Goal: Book appointment/travel/reservation

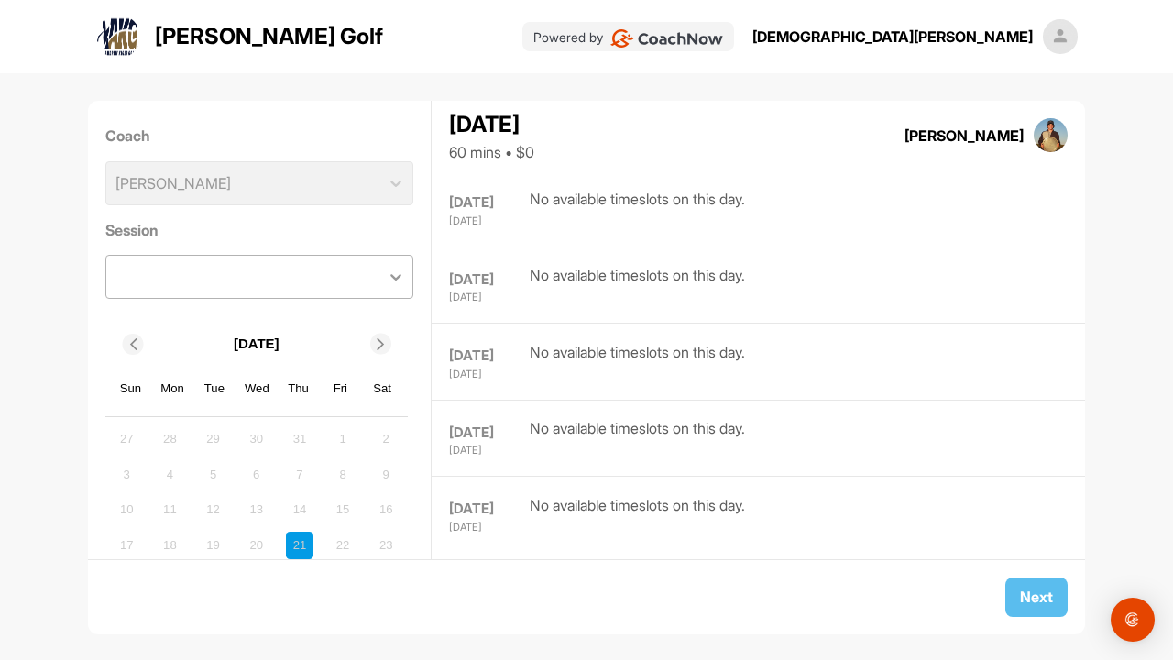
click at [392, 281] on icon at bounding box center [396, 276] width 18 height 18
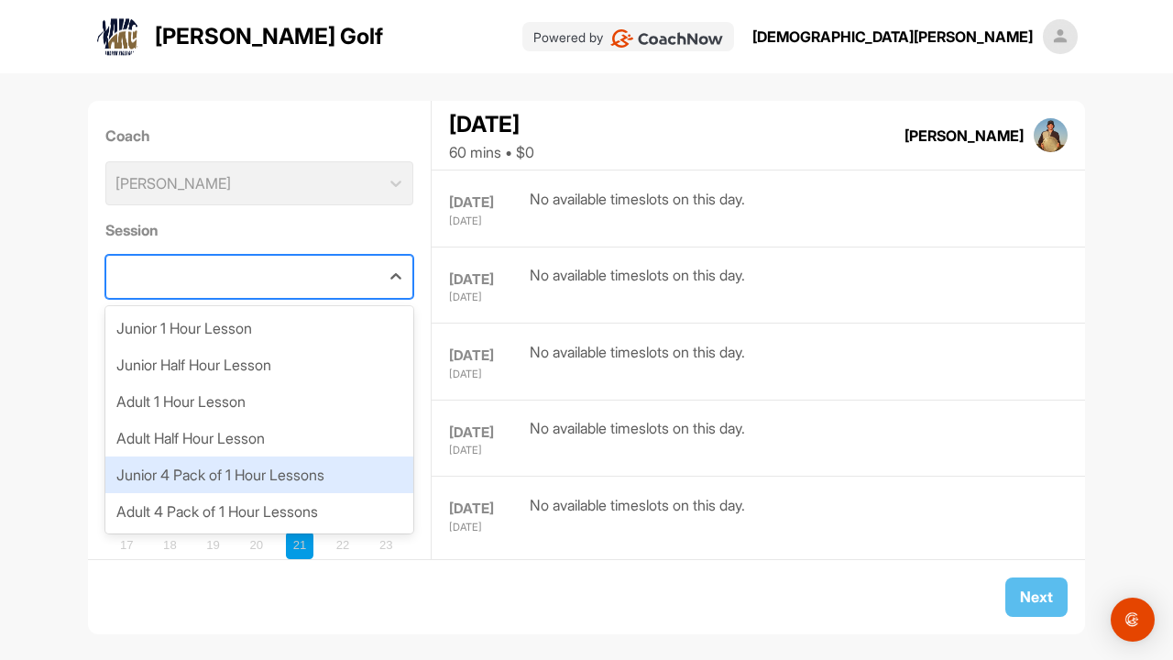
click at [355, 476] on div "Junior 4 Pack of 1 Hour Lessons" at bounding box center [259, 474] width 309 height 37
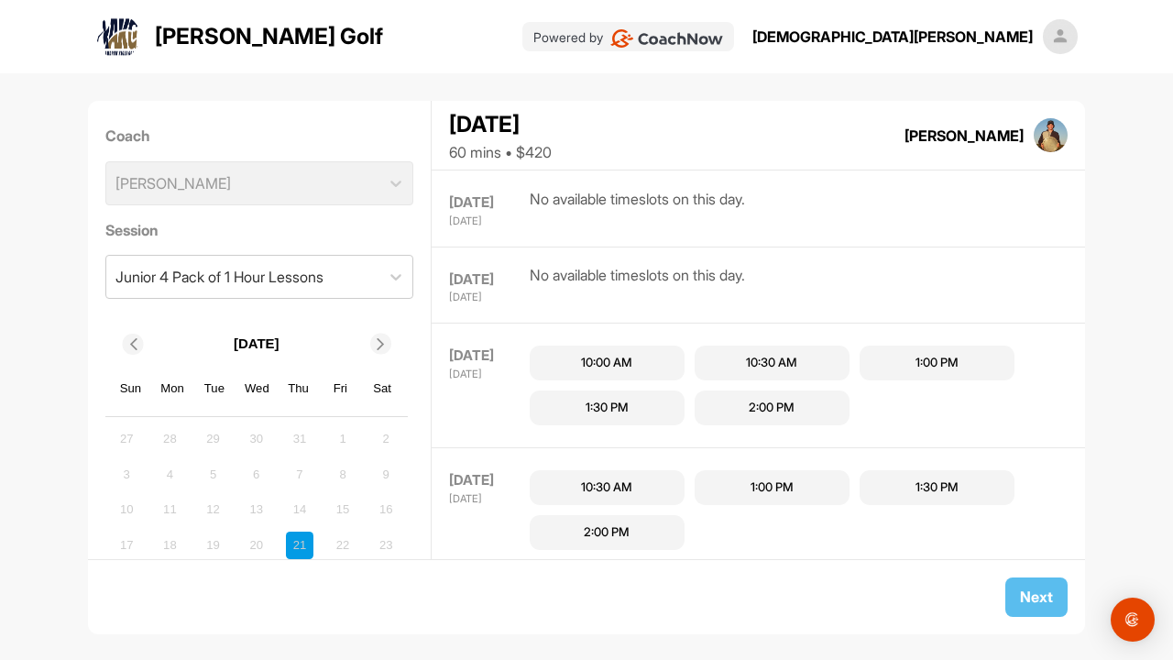
click at [379, 335] on div at bounding box center [380, 343] width 21 height 21
click at [383, 447] on div "6" at bounding box center [385, 438] width 27 height 27
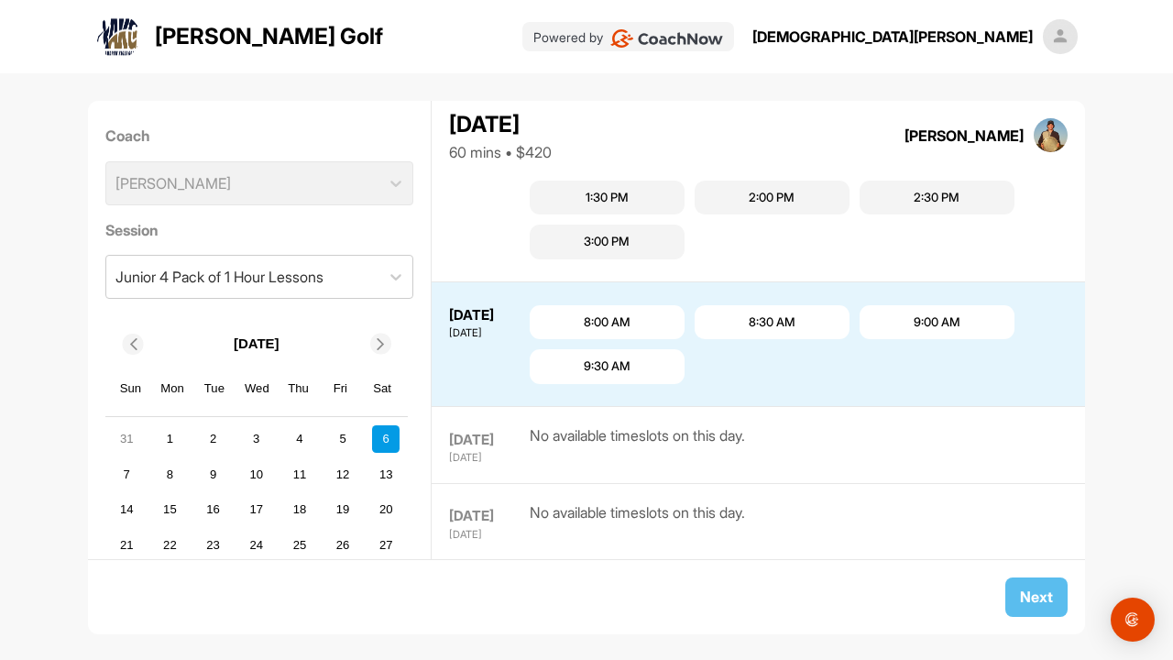
scroll to position [1161, 0]
click at [629, 361] on div "9:30 AM" at bounding box center [607, 364] width 47 height 18
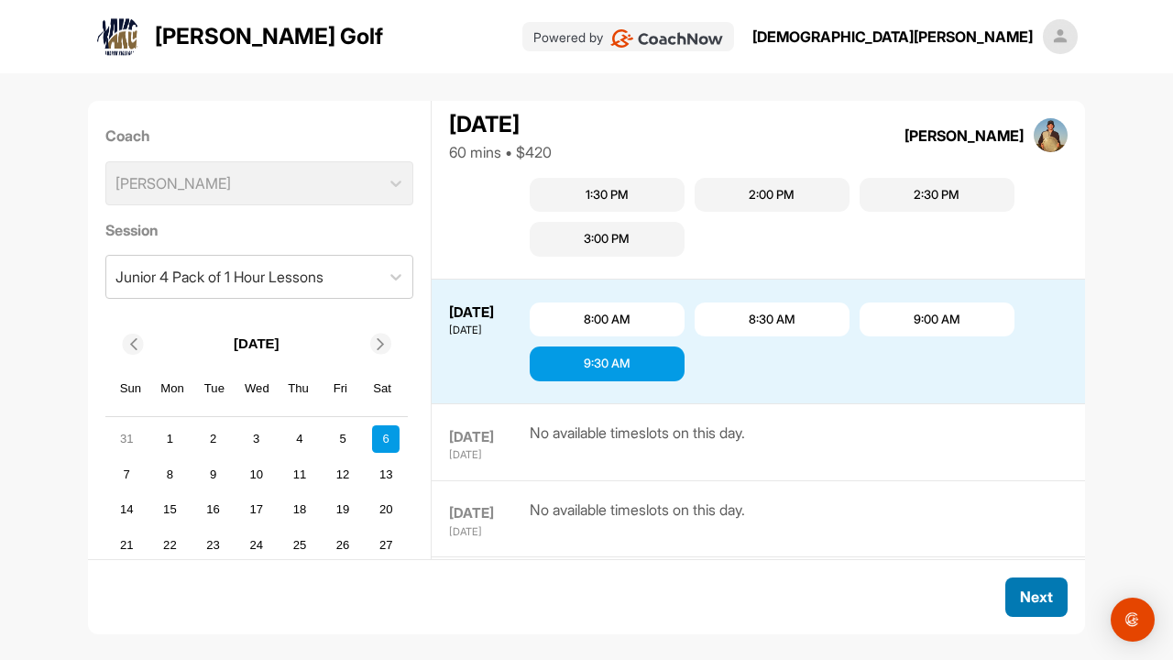
click at [1055, 606] on button "Next" at bounding box center [1036, 596] width 62 height 39
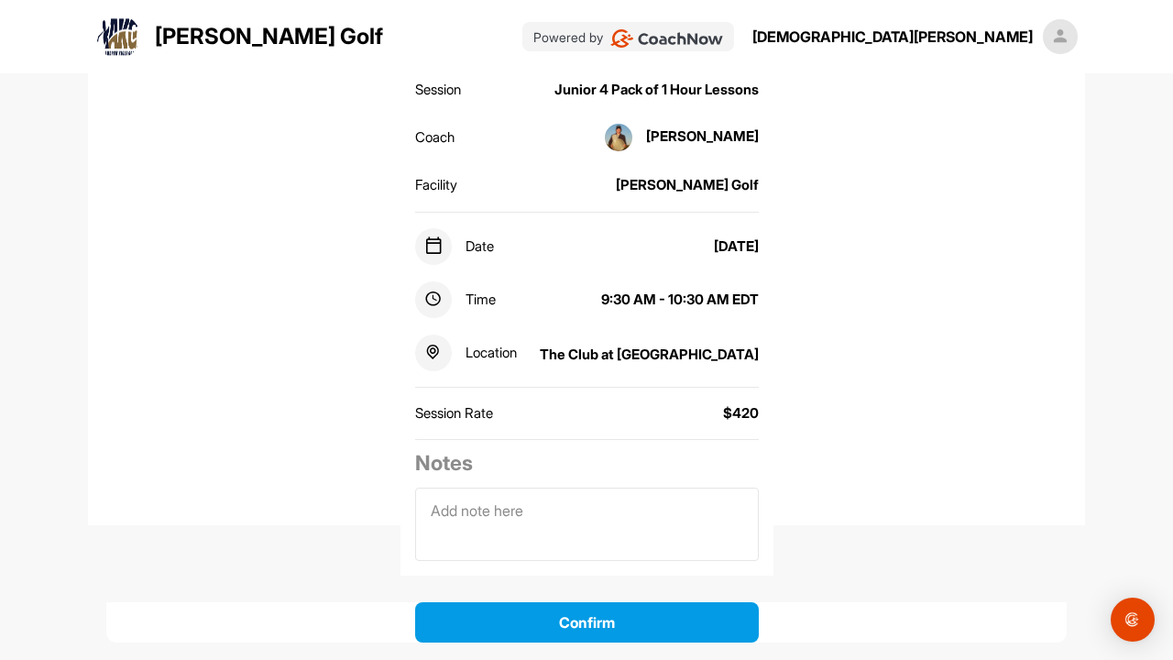
scroll to position [205, 0]
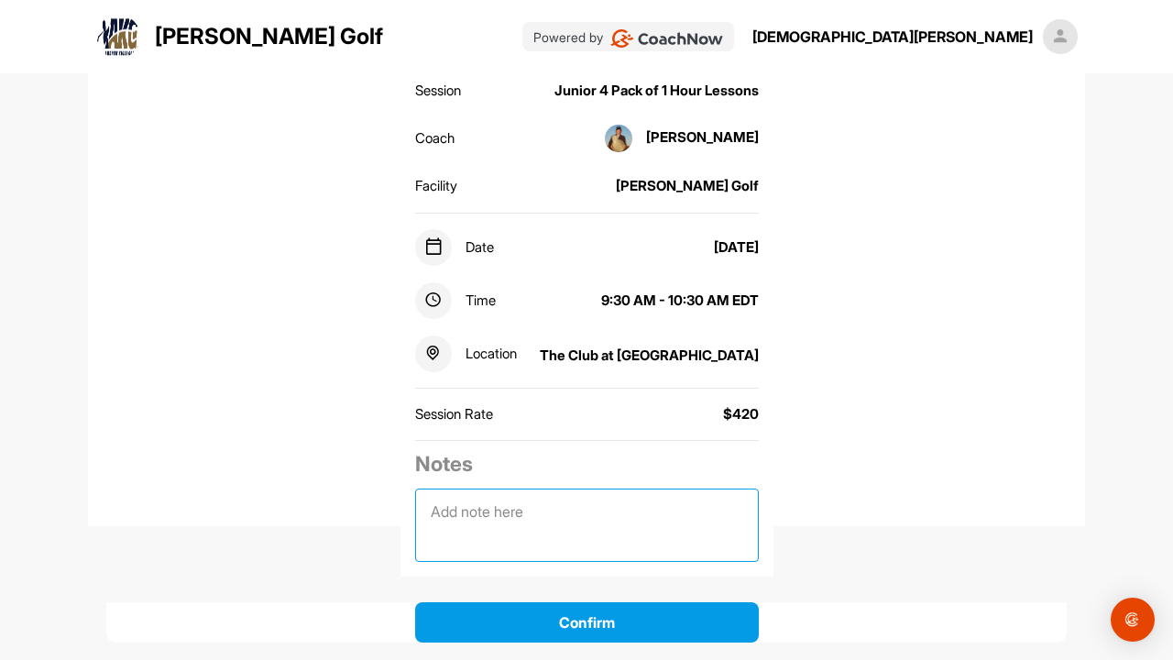
click at [507, 519] on textarea at bounding box center [587, 524] width 344 height 73
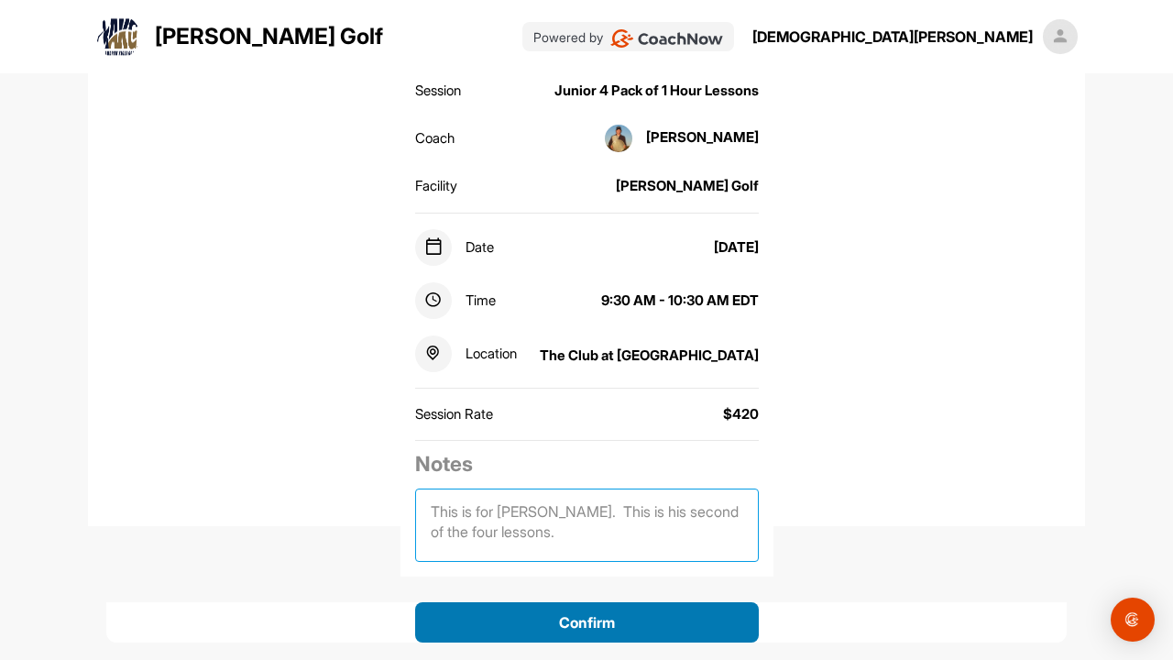
type textarea "This is for [PERSON_NAME]. This is his second of the four lessons."
click at [569, 617] on button "Confirm" at bounding box center [587, 622] width 344 height 40
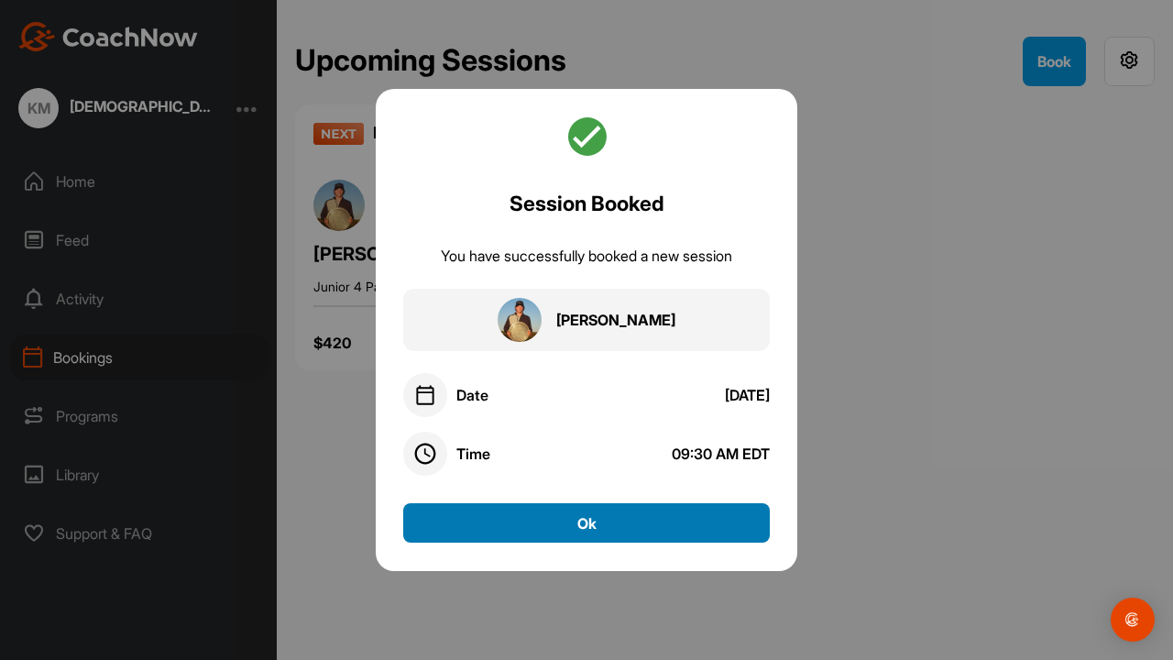
click at [595, 521] on button "Ok" at bounding box center [586, 522] width 366 height 39
